Goal: Task Accomplishment & Management: Manage account settings

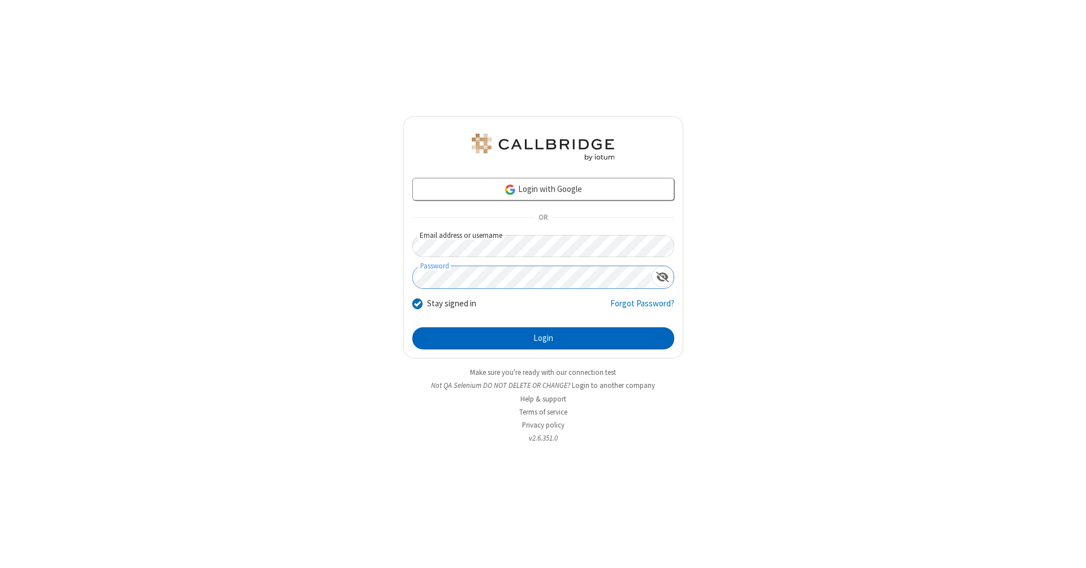
click at [543, 338] on button "Login" at bounding box center [544, 338] width 262 height 23
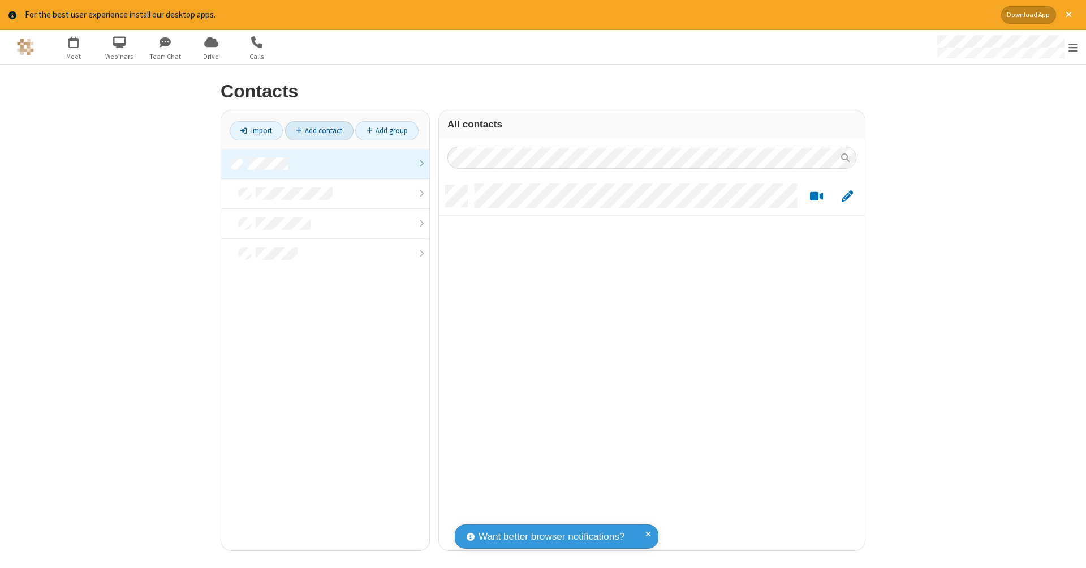
click at [319, 130] on link "Add contact" at bounding box center [319, 130] width 68 height 19
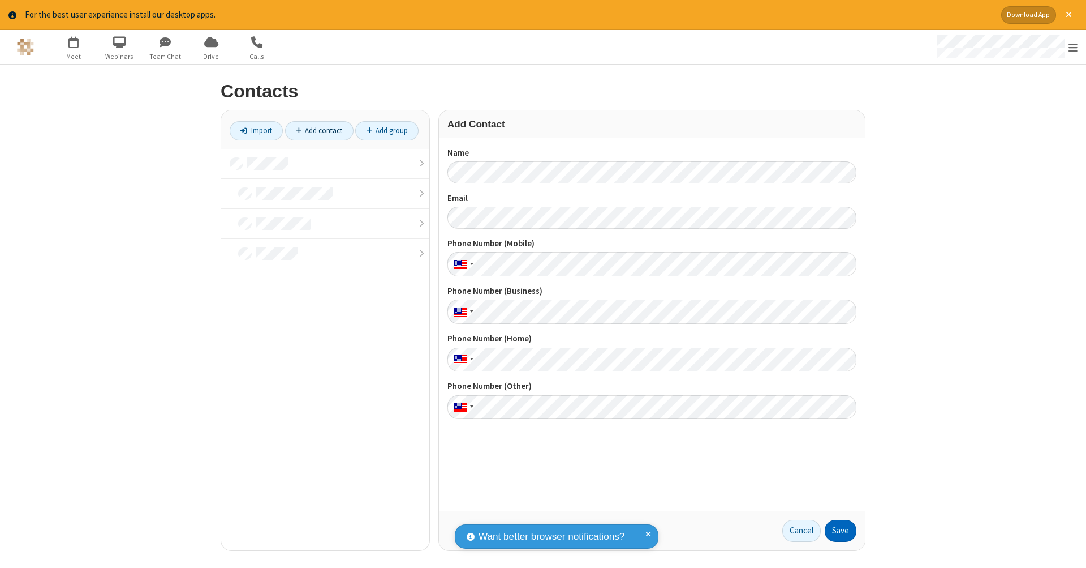
click at [841, 530] on button "Save" at bounding box center [841, 530] width 32 height 23
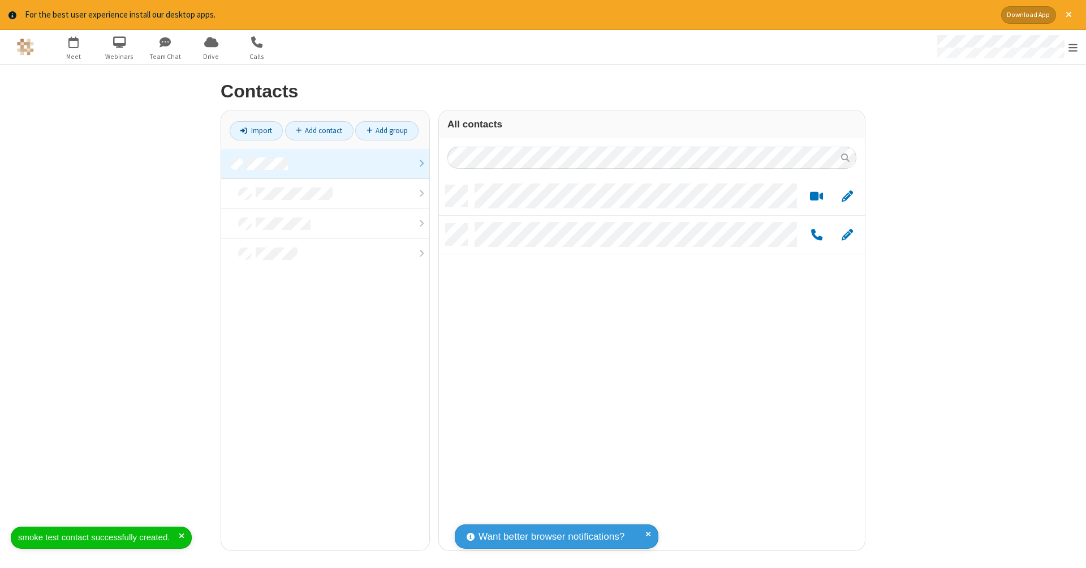
scroll to position [365, 418]
click at [319, 130] on link "Add contact" at bounding box center [319, 130] width 68 height 19
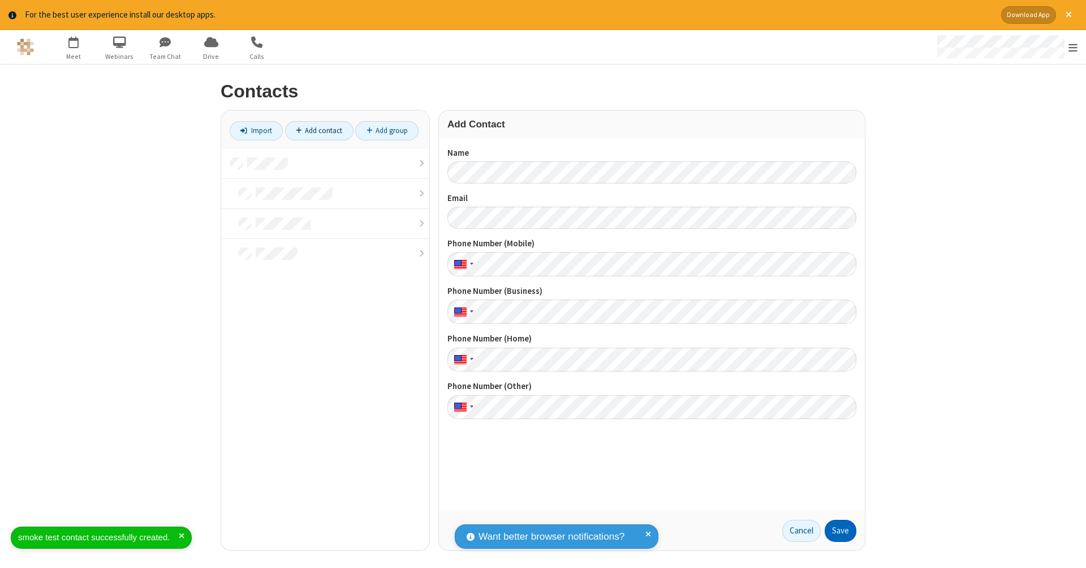
click at [841, 530] on button "Save" at bounding box center [841, 530] width 32 height 23
